Goal: Connect with others: Establish contact or relationships with other users

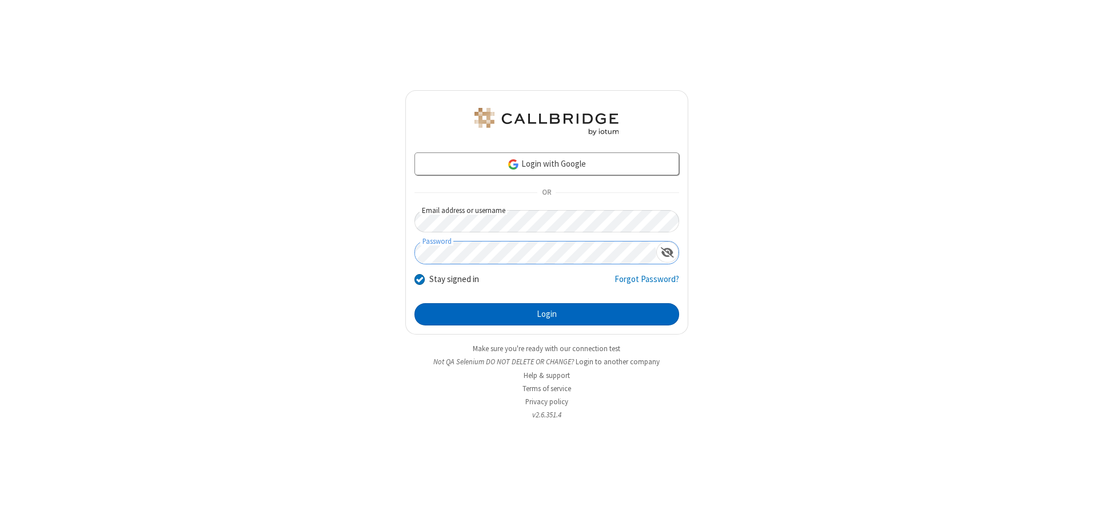
click at [546, 314] on button "Login" at bounding box center [546, 314] width 265 height 23
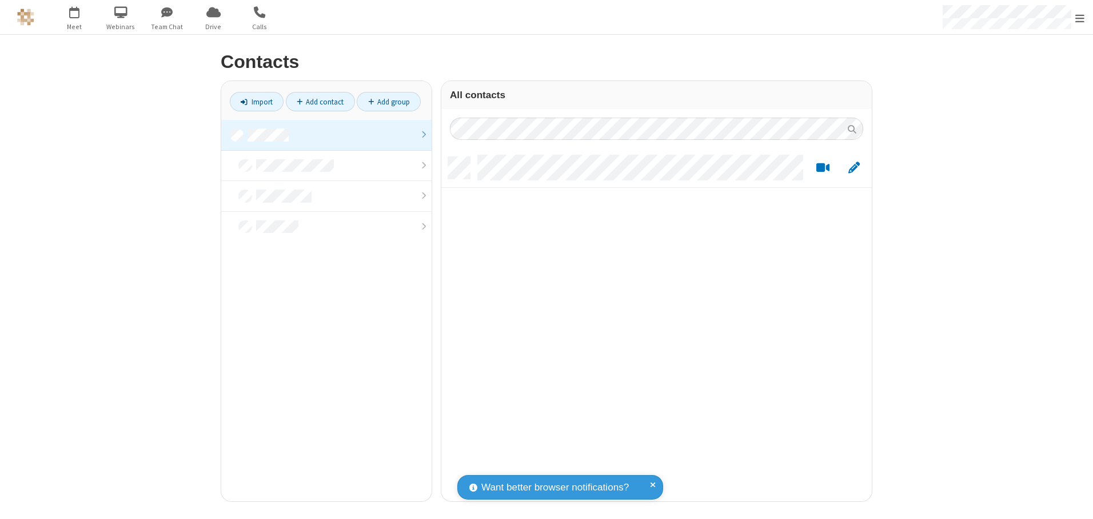
scroll to position [345, 422]
click at [326, 135] on link at bounding box center [326, 135] width 210 height 31
click at [320, 102] on link "Add contact" at bounding box center [320, 101] width 69 height 19
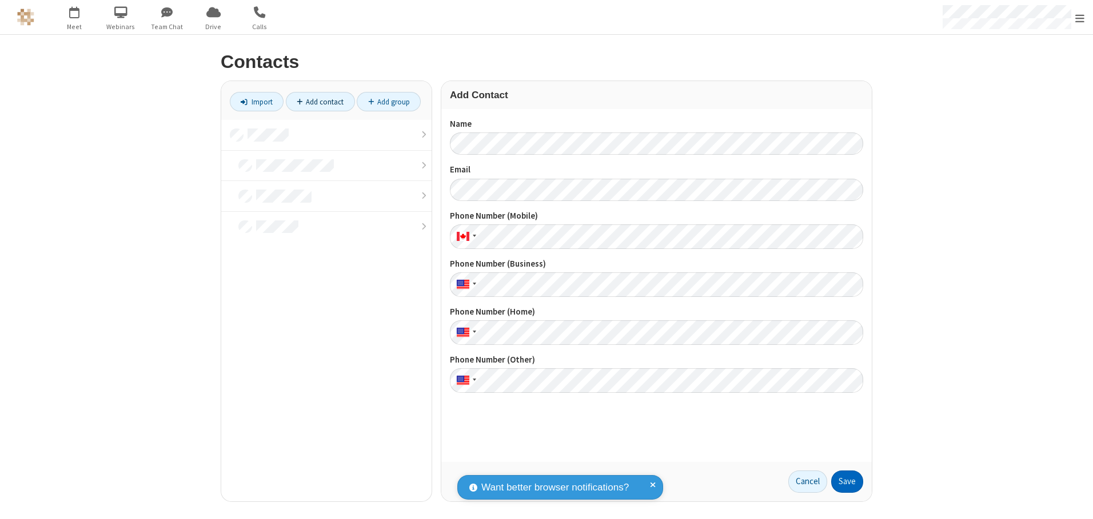
click at [847, 482] on button "Save" at bounding box center [847, 482] width 32 height 23
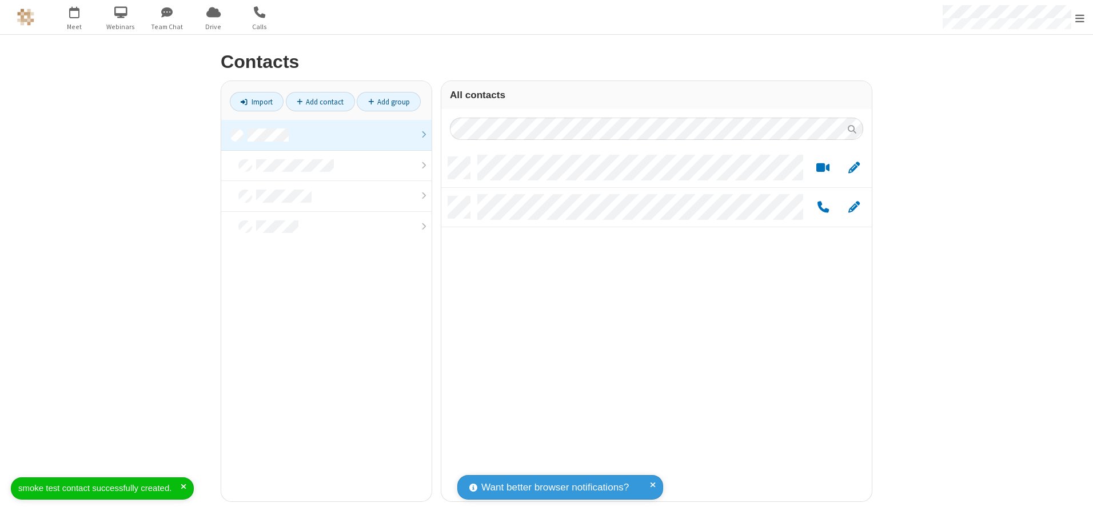
scroll to position [345, 422]
